Goal: Task Accomplishment & Management: Use online tool/utility

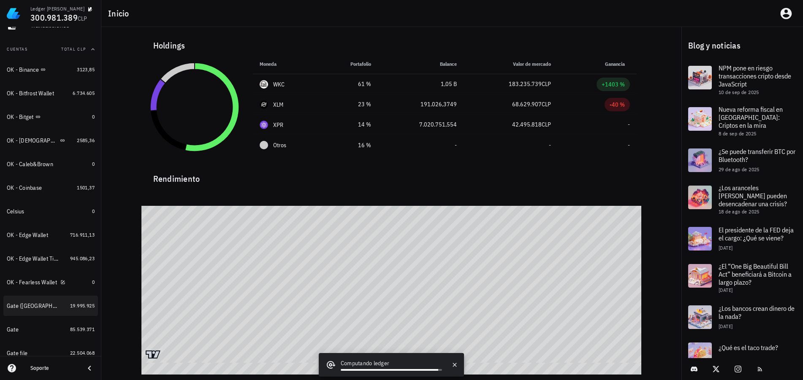
scroll to position [127, 0]
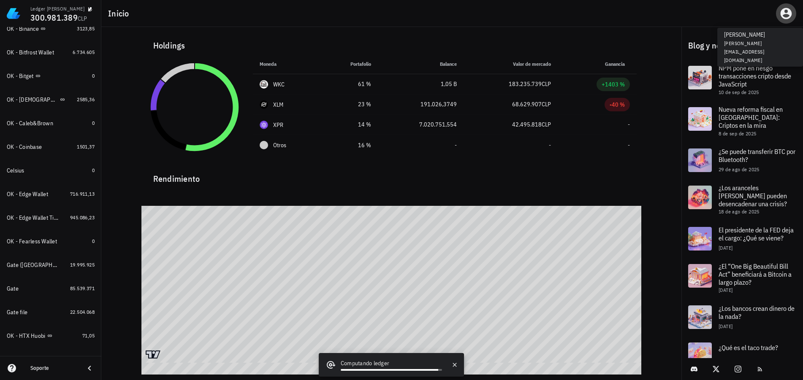
click at [782, 14] on icon "button" at bounding box center [785, 13] width 11 height 11
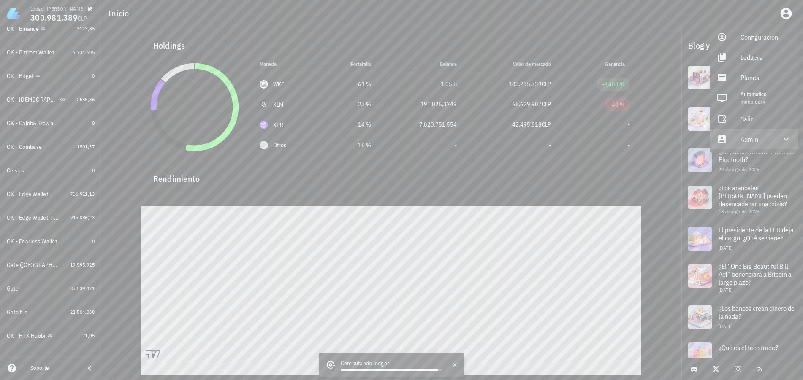
click at [773, 141] on div at bounding box center [781, 139] width 20 height 10
click at [765, 163] on div "Impersonar" at bounding box center [765, 159] width 51 height 17
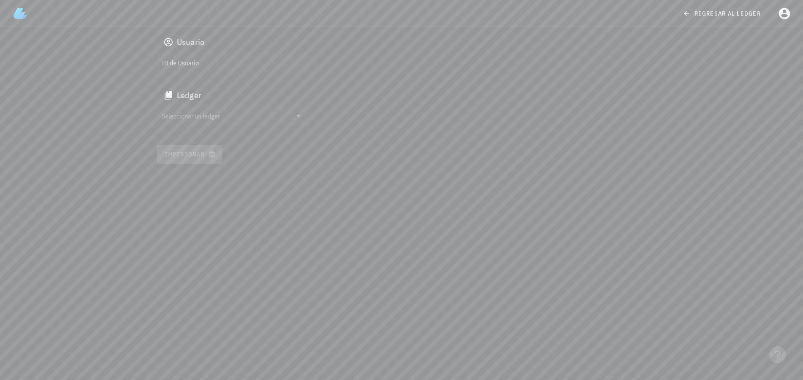
click at [235, 63] on input "ID de Usuario" at bounding box center [232, 63] width 140 height 14
paste input "auth0|662be5cb26cf0fbd91f75350"
type input "auth0|662be5cb26cf0fbd91f75350"
click at [226, 117] on input "Seleccionar un ledger" at bounding box center [227, 116] width 130 height 14
click at [202, 126] on div "clvgyhtrs008ir7zdjoieulja" at bounding box center [239, 124] width 125 height 6
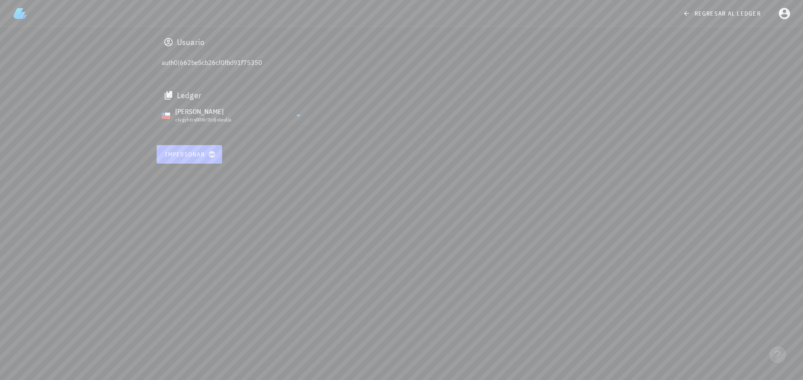
click at [190, 153] on span "Impersonar" at bounding box center [189, 155] width 49 height 8
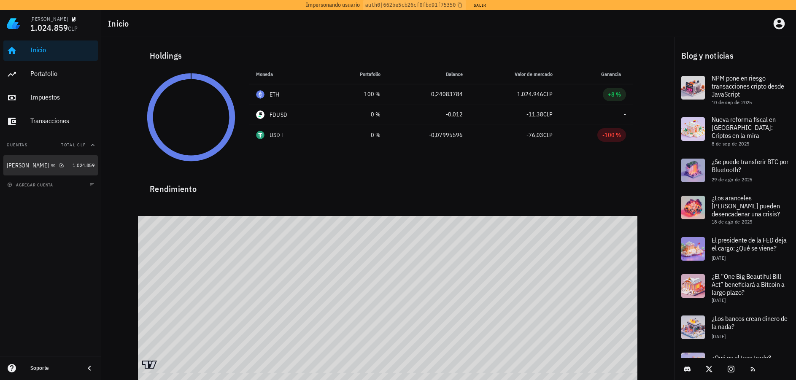
click at [48, 165] on div "[PERSON_NAME]" at bounding box center [38, 166] width 62 height 8
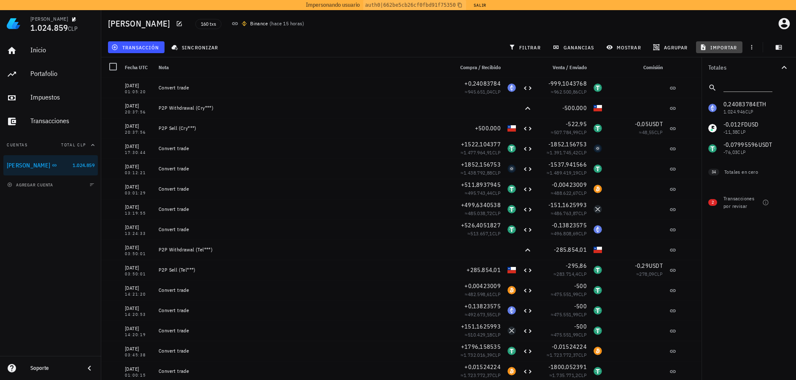
click at [726, 46] on span "importar" at bounding box center [720, 47] width 36 height 7
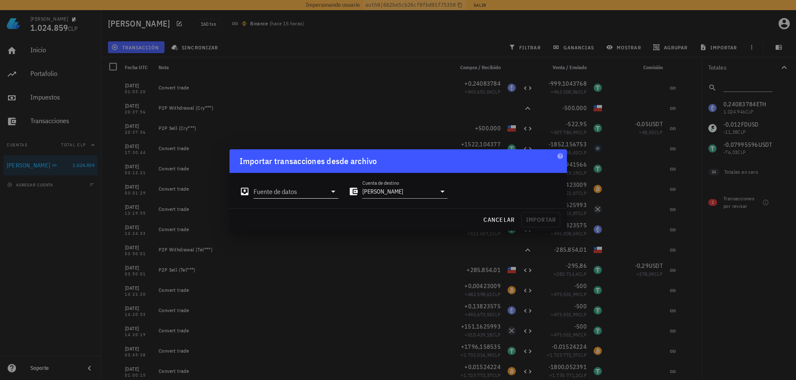
click at [275, 193] on input "Fuente de datos" at bounding box center [290, 192] width 73 height 14
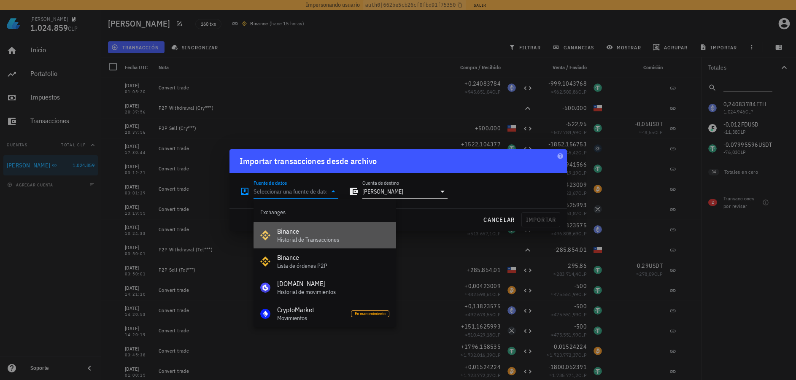
click at [309, 238] on div "Historial de Transacciones" at bounding box center [333, 239] width 112 height 7
type input "Binance"
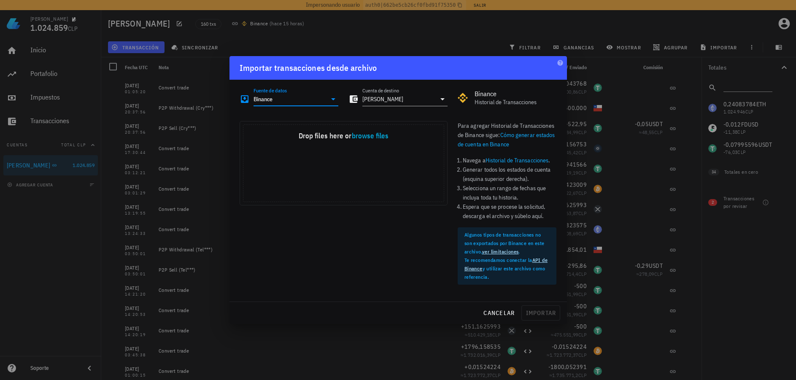
click at [519, 162] on link "Historial de Transacciones" at bounding box center [517, 161] width 63 height 8
click at [633, 144] on div at bounding box center [398, 190] width 796 height 380
click at [503, 317] on button "cancelar" at bounding box center [499, 313] width 38 height 15
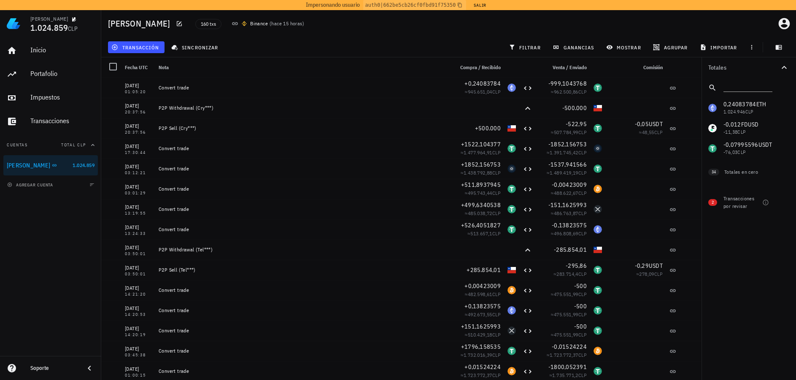
click at [489, 3] on div "Impersonando usuario auth0|662be5cb26cf0fbd91f75350 Salir" at bounding box center [398, 5] width 796 height 10
click at [482, 5] on button "Salir" at bounding box center [480, 5] width 21 height 8
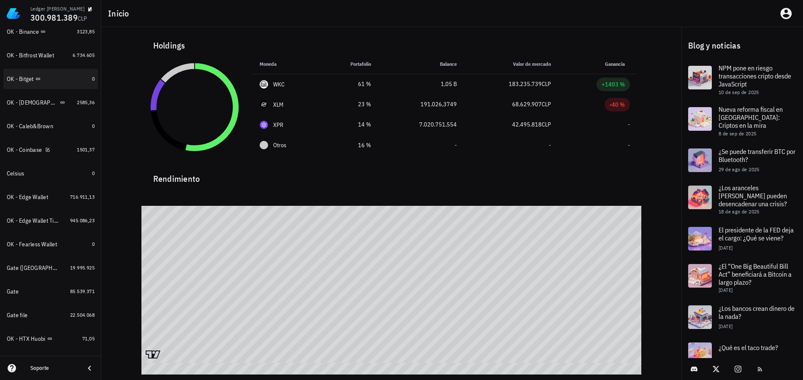
scroll to position [127, 0]
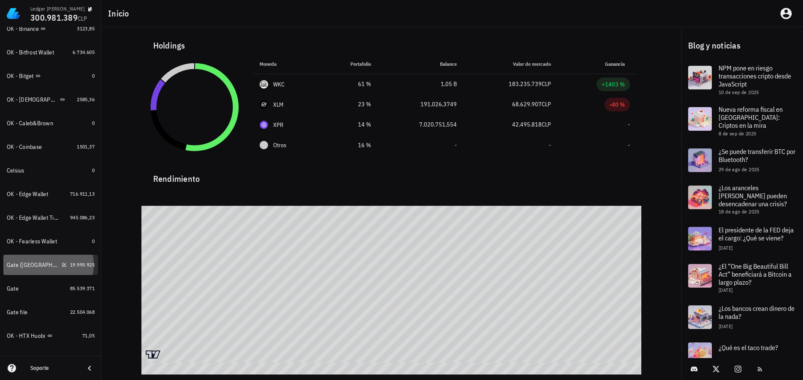
drag, startPoint x: 46, startPoint y: 268, endPoint x: 45, endPoint y: 285, distance: 17.7
click at [46, 268] on div "Gate ([GEOGRAPHIC_DATA])" at bounding box center [37, 265] width 60 height 8
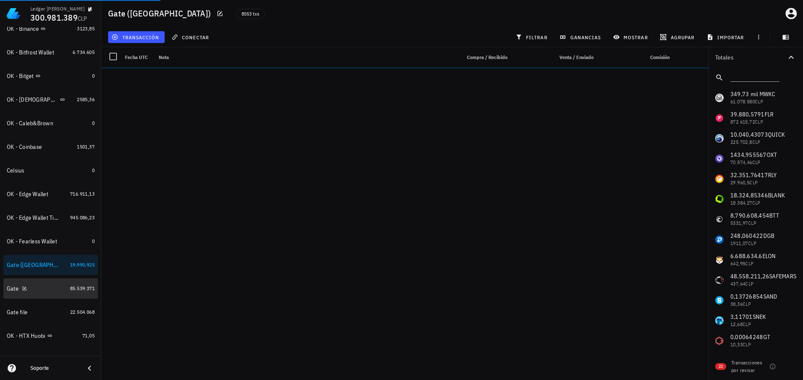
click at [46, 290] on div "Gate" at bounding box center [37, 289] width 60 height 8
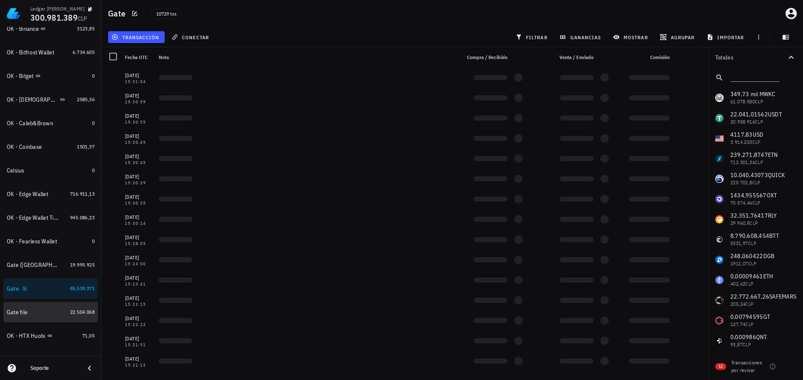
click at [49, 311] on div "Gate file" at bounding box center [37, 312] width 60 height 7
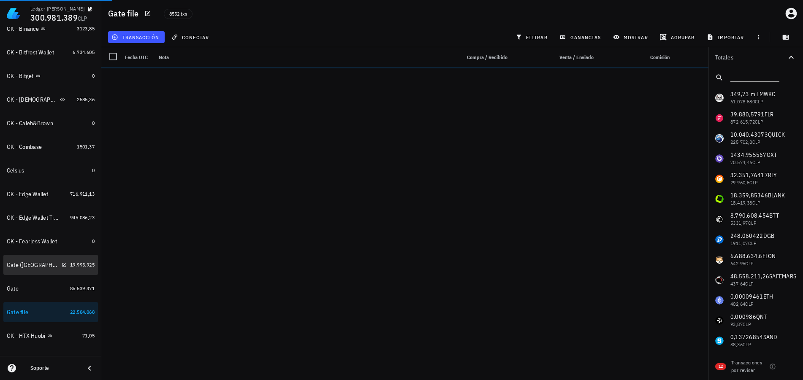
click at [46, 266] on div "Gate (CT)" at bounding box center [37, 265] width 60 height 8
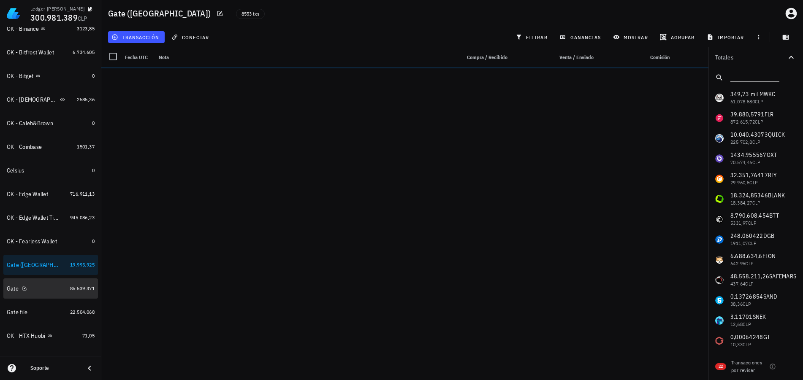
click at [52, 288] on div "Gate" at bounding box center [37, 289] width 60 height 8
